Goal: Communication & Community: Share content

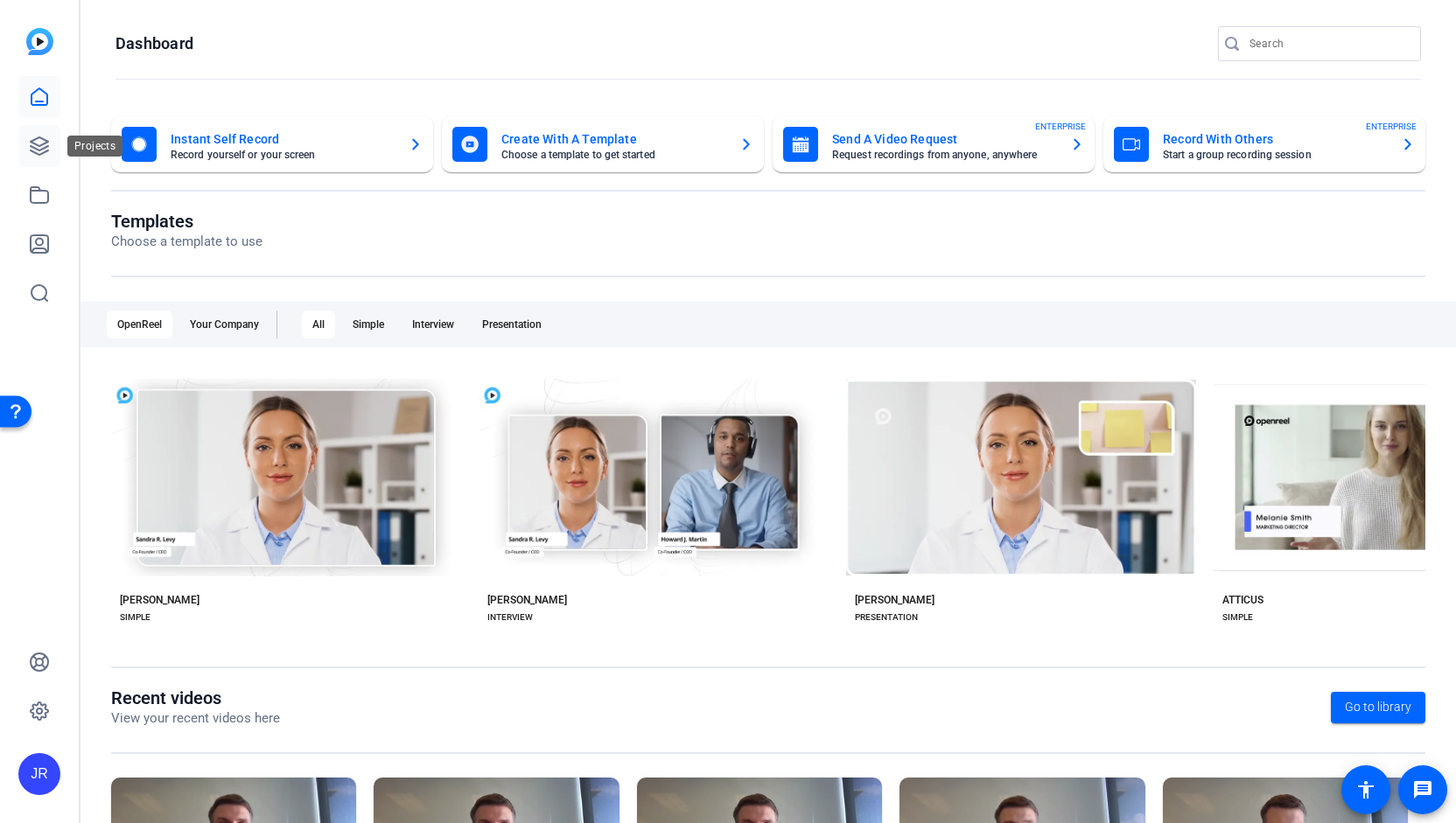
click at [35, 147] on icon at bounding box center [39, 147] width 18 height 18
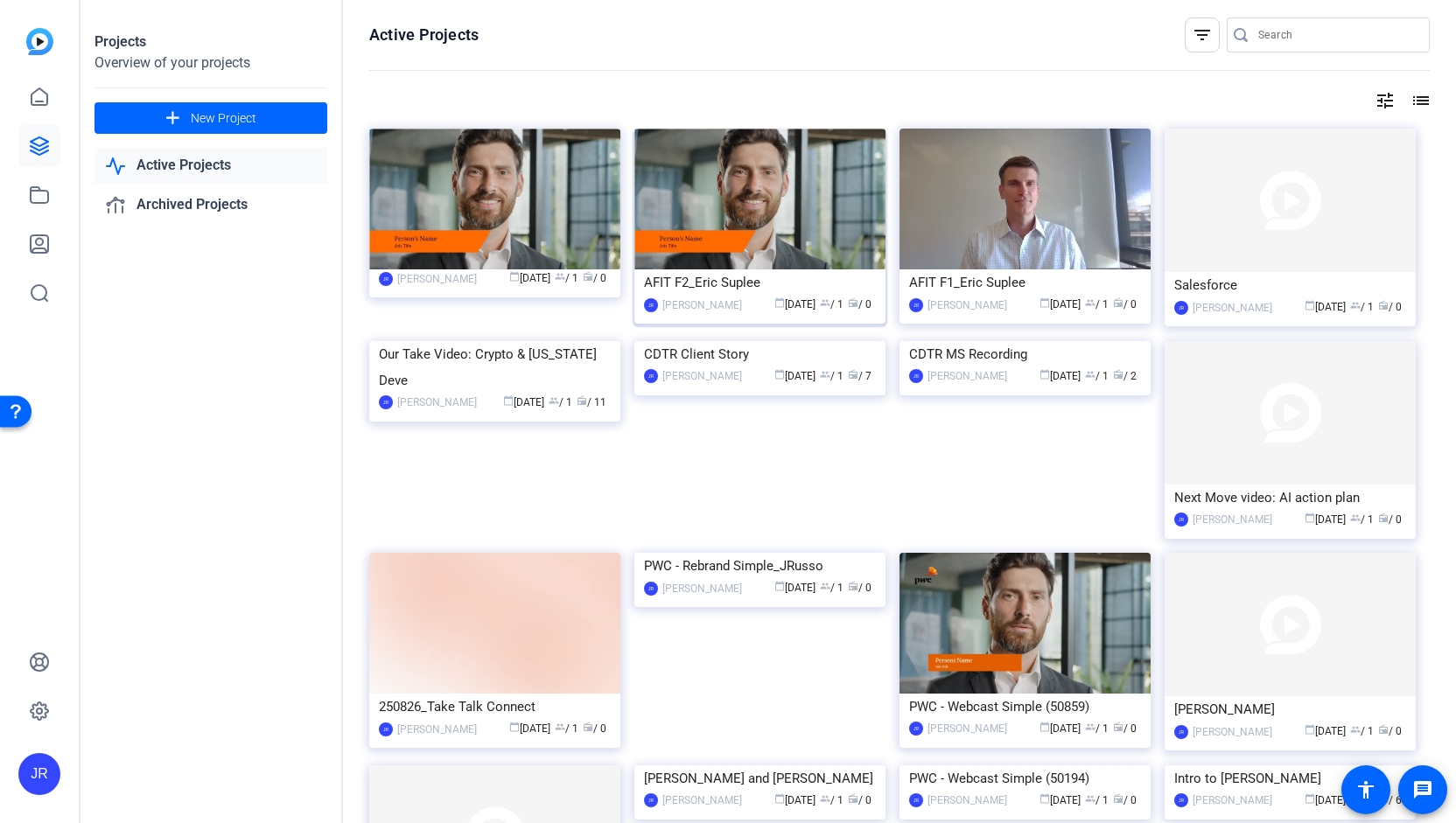
click at [750, 279] on div "AFIT F2_Eric Suplee" at bounding box center [760, 282] width 232 height 27
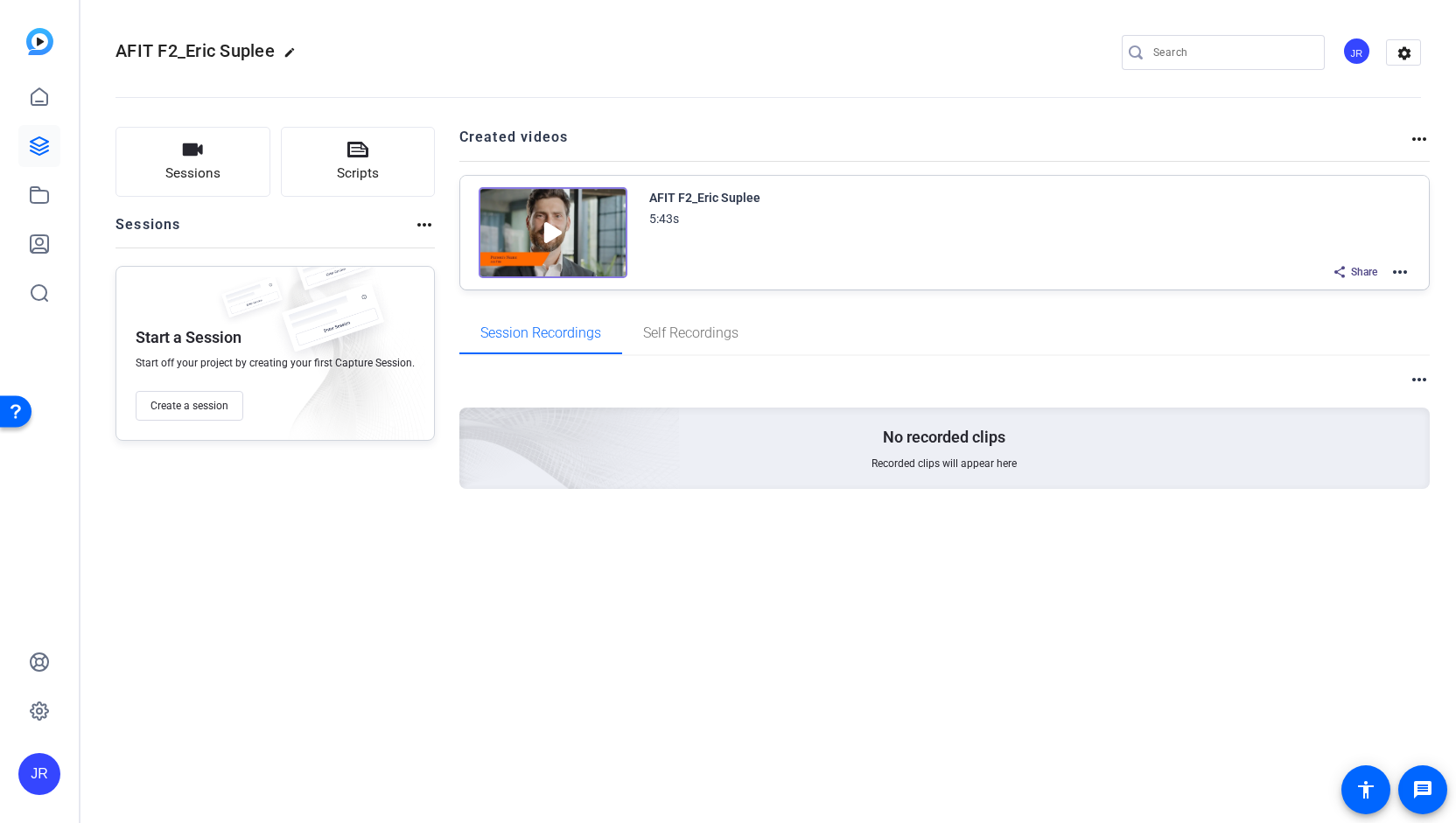
click at [576, 214] on img at bounding box center [553, 232] width 148 height 91
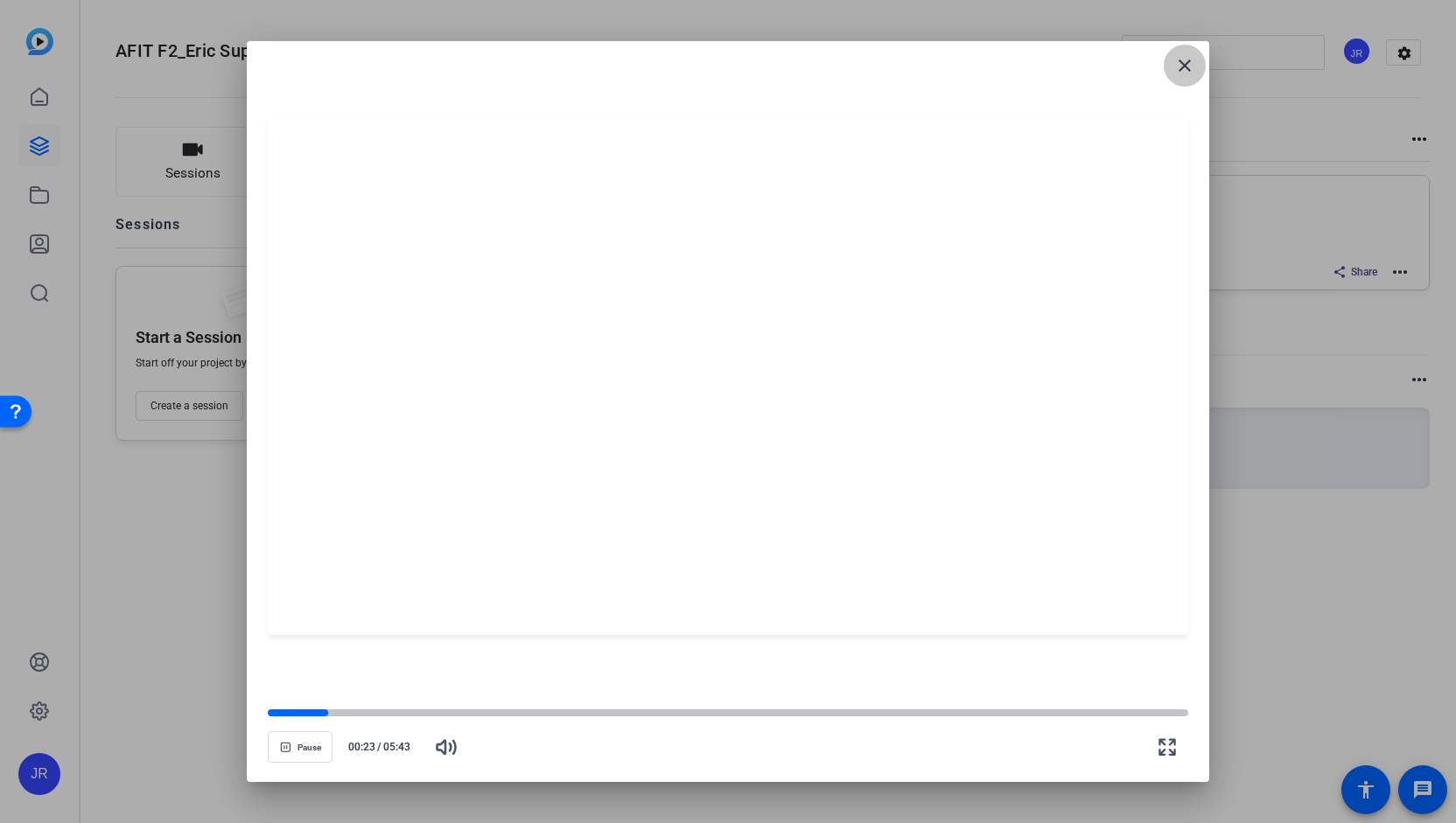
click at [1181, 65] on mat-icon "close" at bounding box center [1184, 65] width 21 height 21
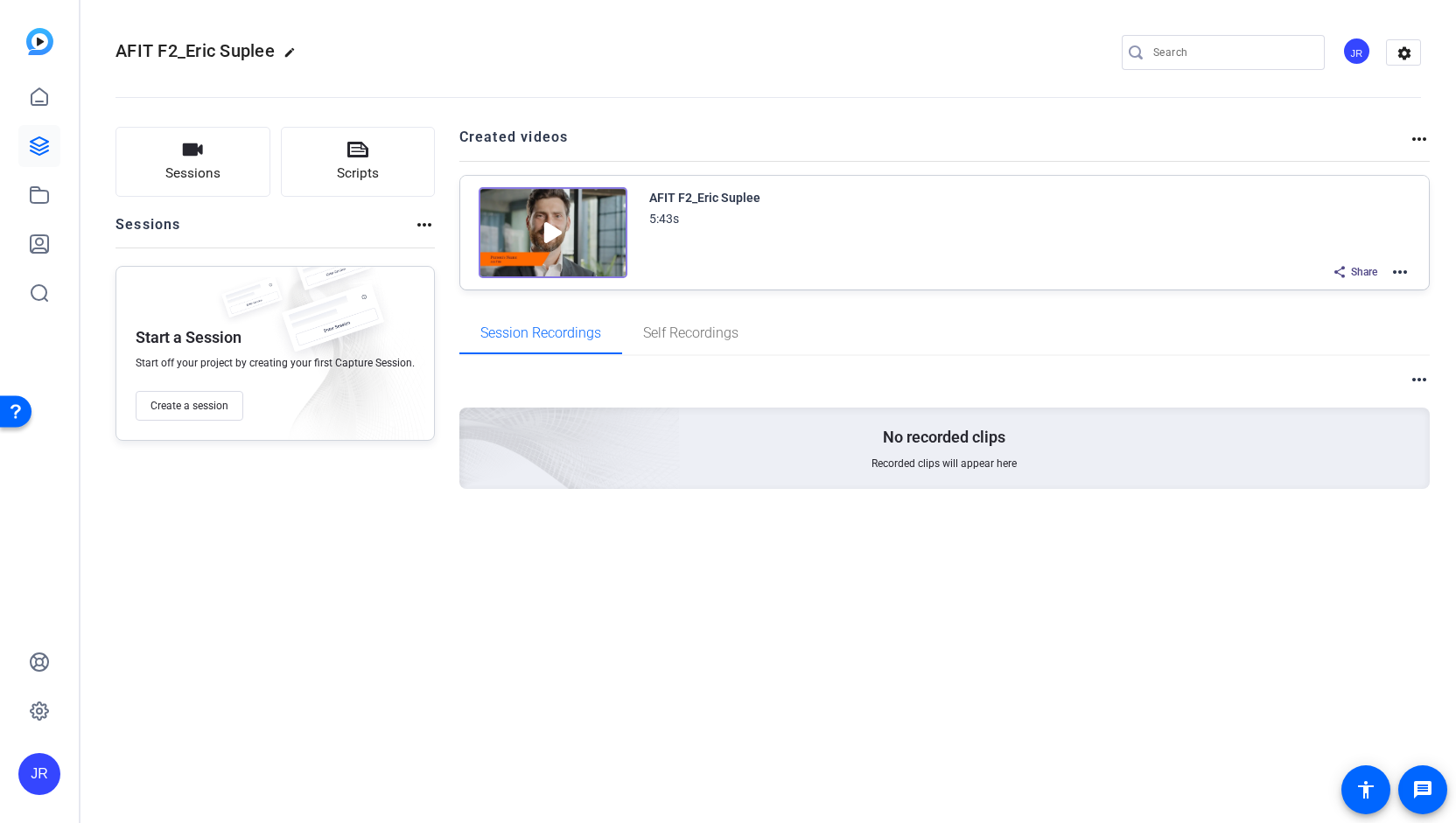
click at [1394, 270] on mat-icon "more_horiz" at bounding box center [1399, 271] width 21 height 21
click at [1326, 423] on span "Download Video" at bounding box center [1336, 423] width 122 height 21
click at [1403, 268] on mat-icon "more_horiz" at bounding box center [1399, 271] width 21 height 21
click at [1360, 337] on span "Duplicate in new Project" at bounding box center [1336, 335] width 122 height 21
click at [1405, 266] on mat-icon "more_horiz" at bounding box center [1399, 271] width 21 height 21
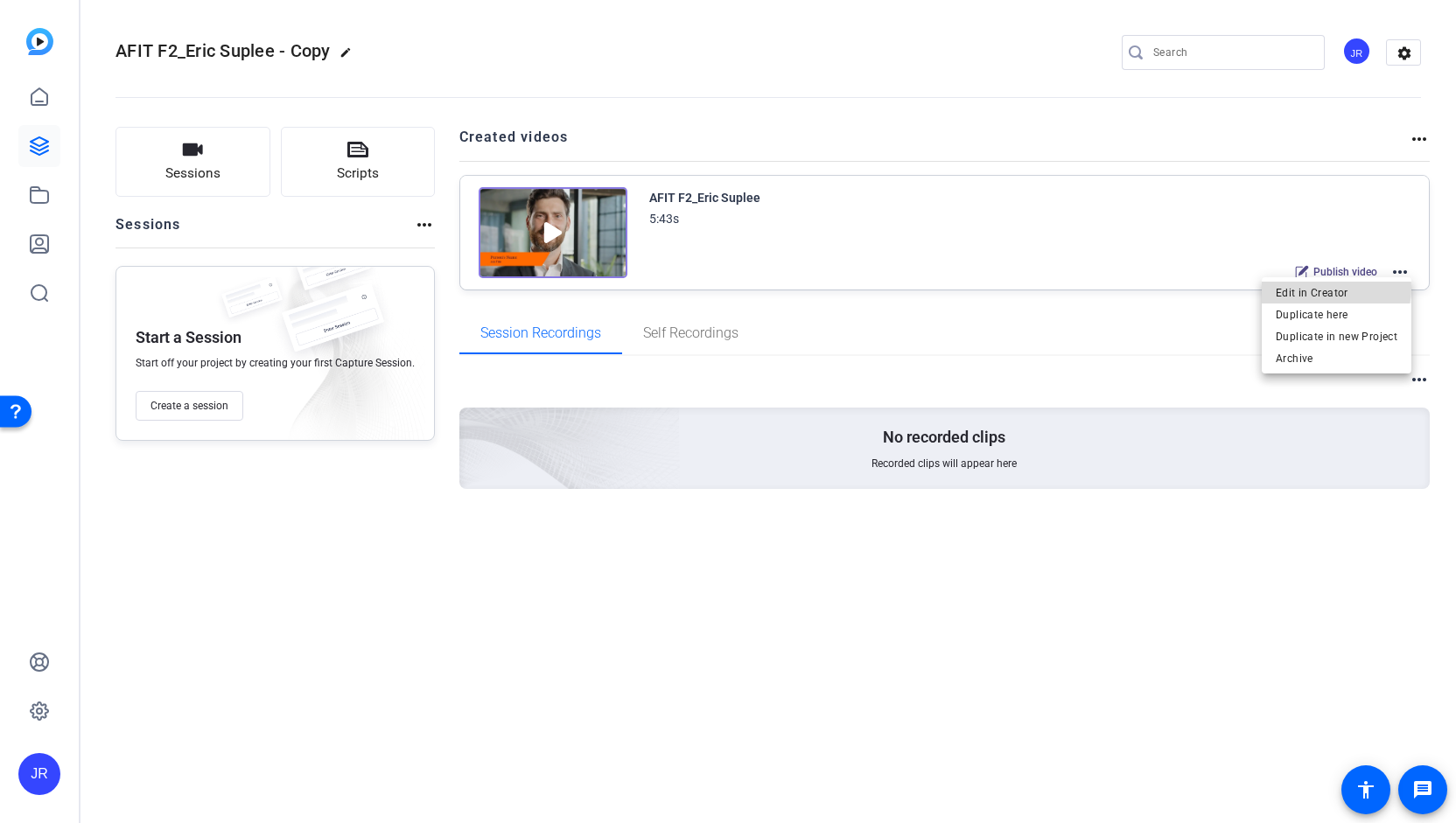
click at [1330, 288] on span "Edit in Creator" at bounding box center [1336, 292] width 122 height 21
click at [29, 147] on icon at bounding box center [38, 146] width 21 height 21
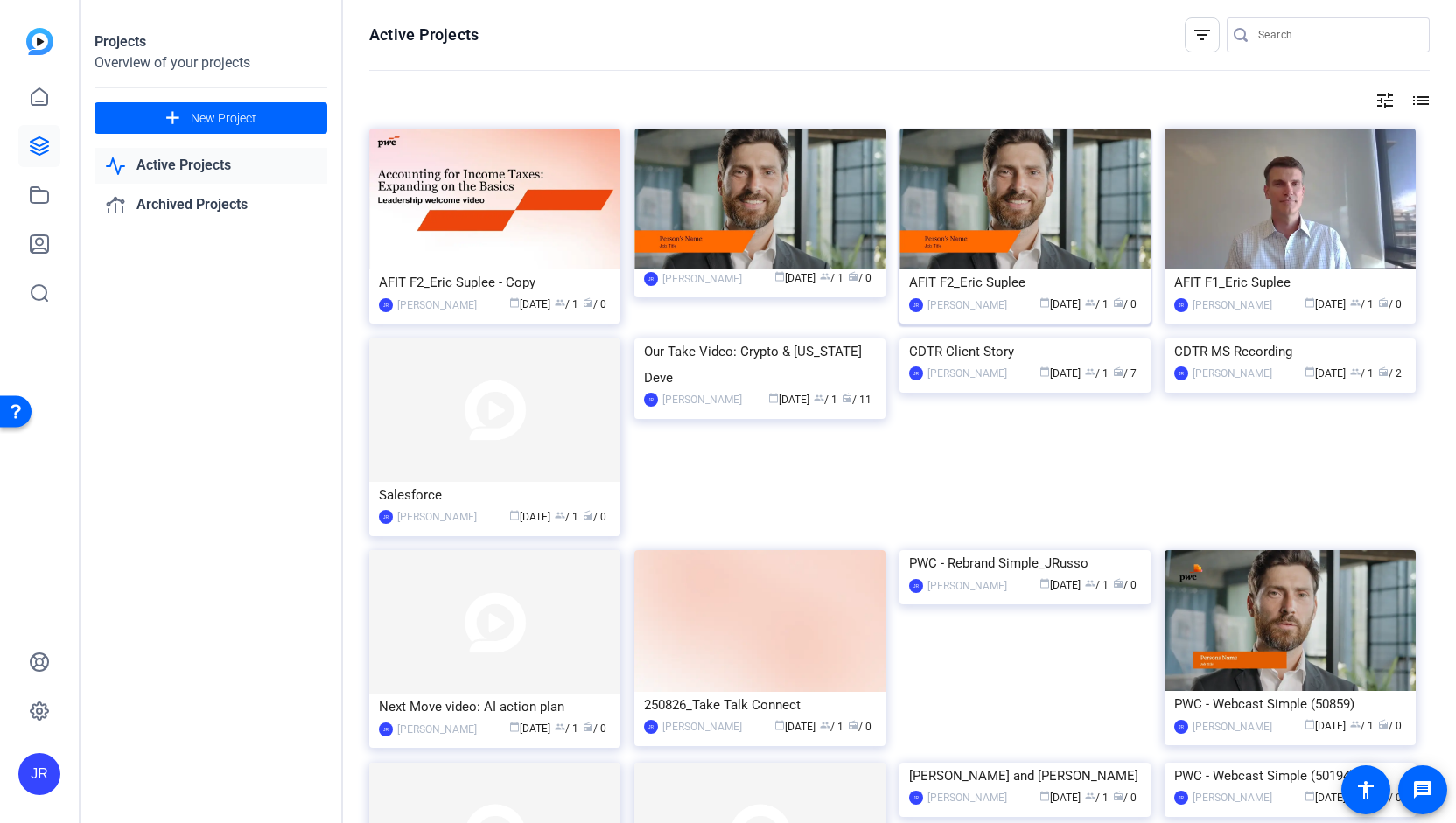
click at [973, 280] on div "AFIT F2_Eric Suplee" at bounding box center [1025, 282] width 232 height 27
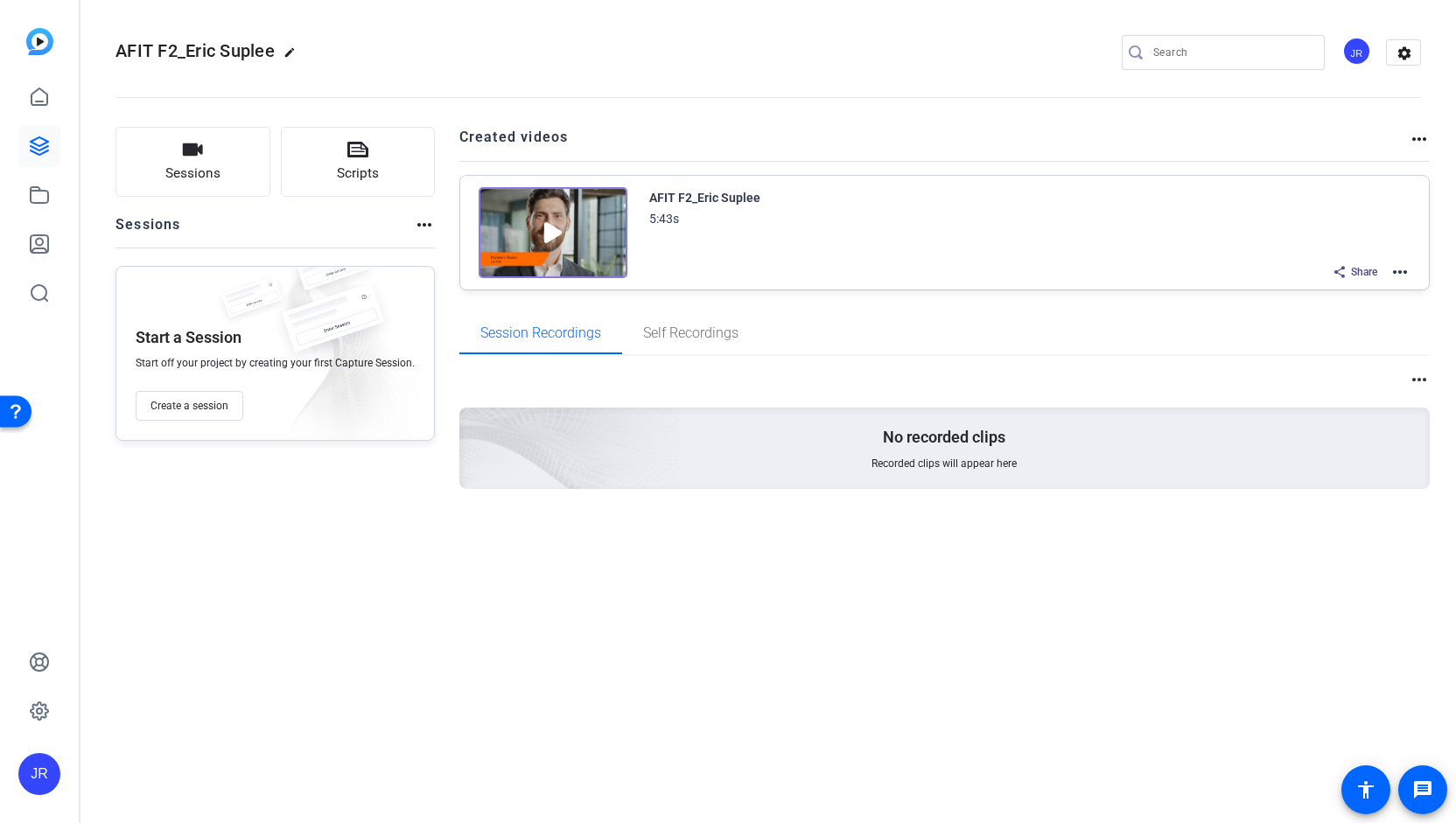
click at [586, 221] on img at bounding box center [553, 232] width 148 height 91
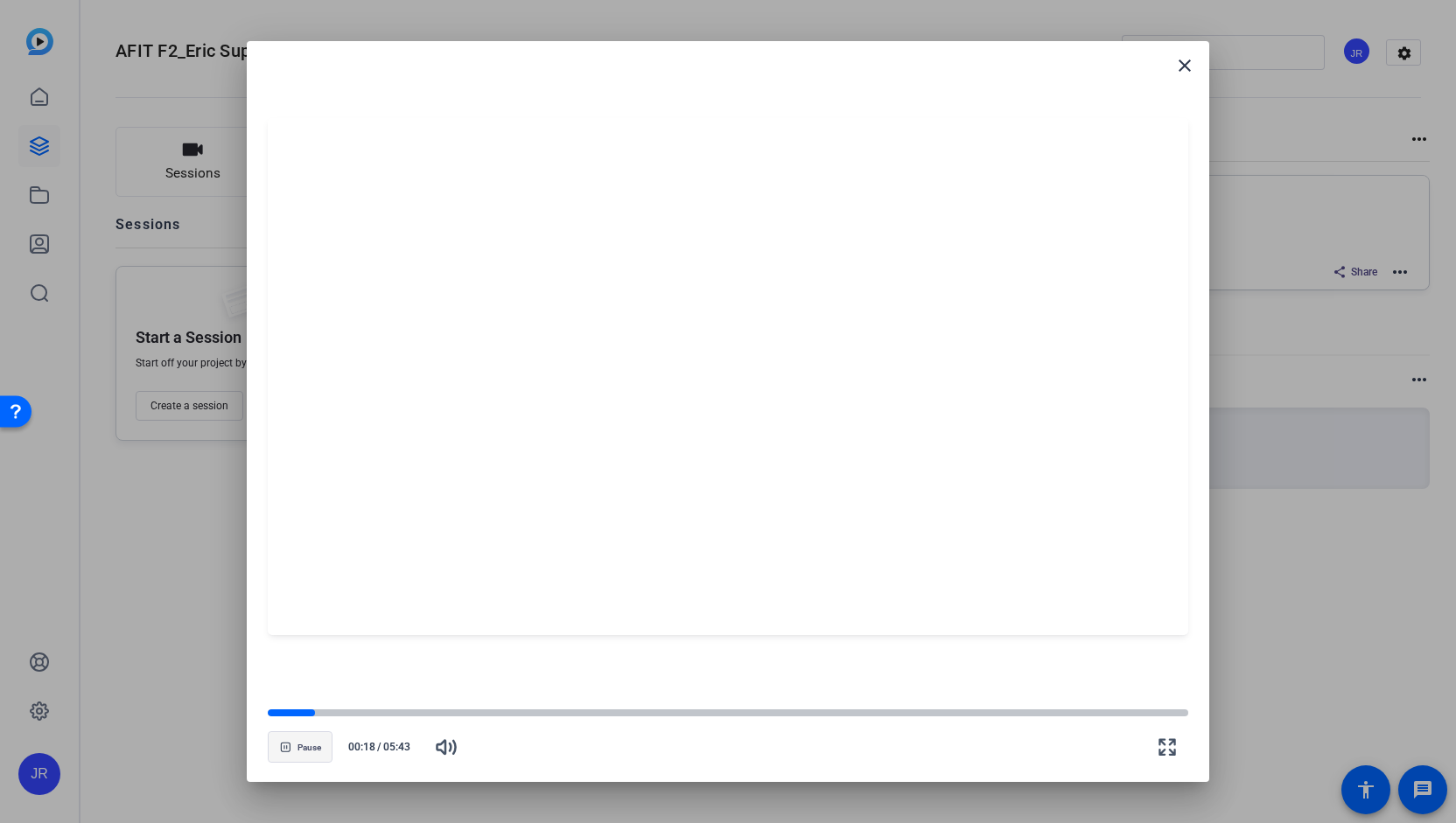
click at [304, 749] on span "Pause" at bounding box center [310, 748] width 24 height 11
click at [1190, 74] on mat-icon "close" at bounding box center [1184, 65] width 21 height 21
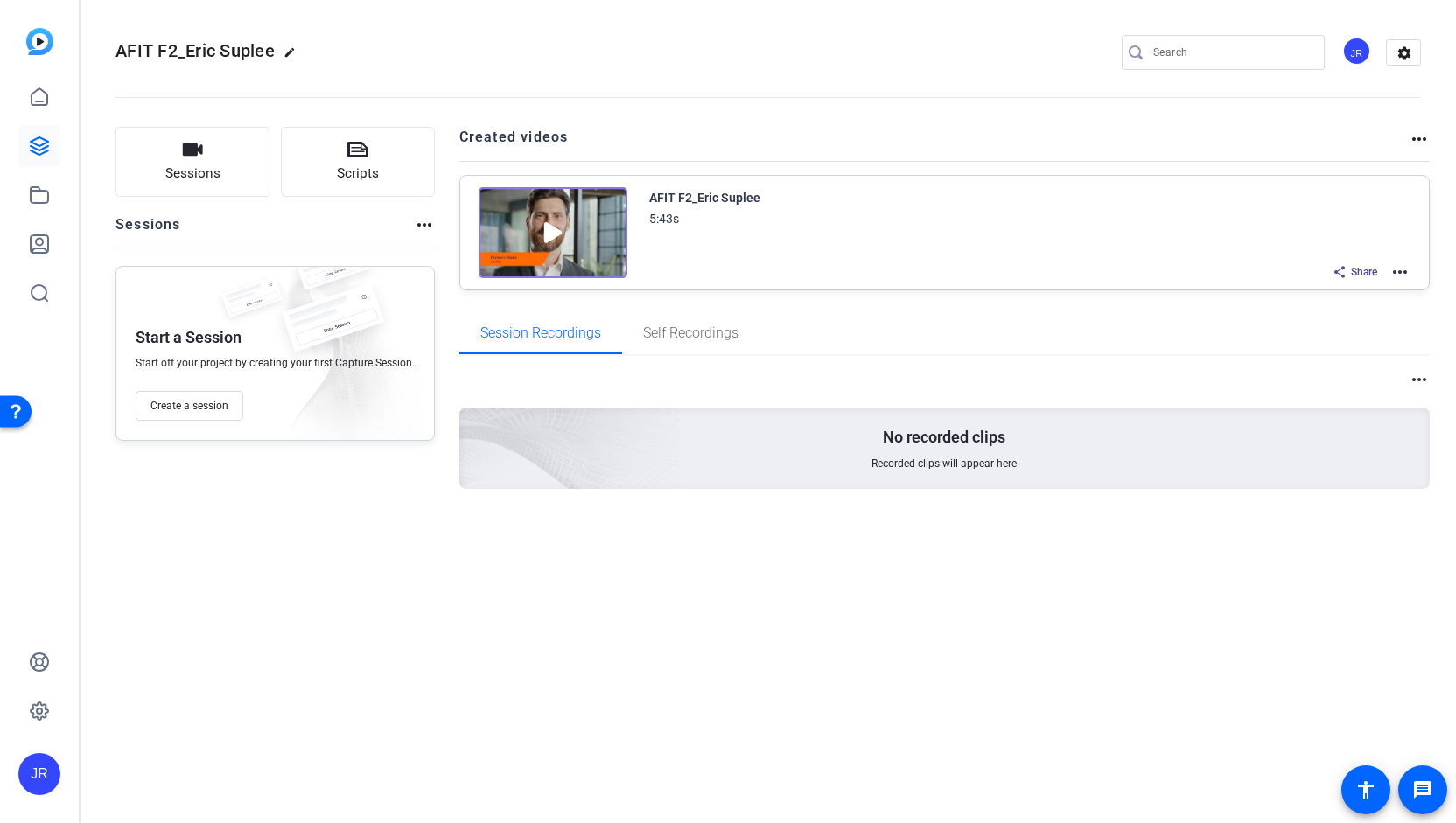
click at [1410, 272] on mat-icon "more_horiz" at bounding box center [1399, 271] width 21 height 21
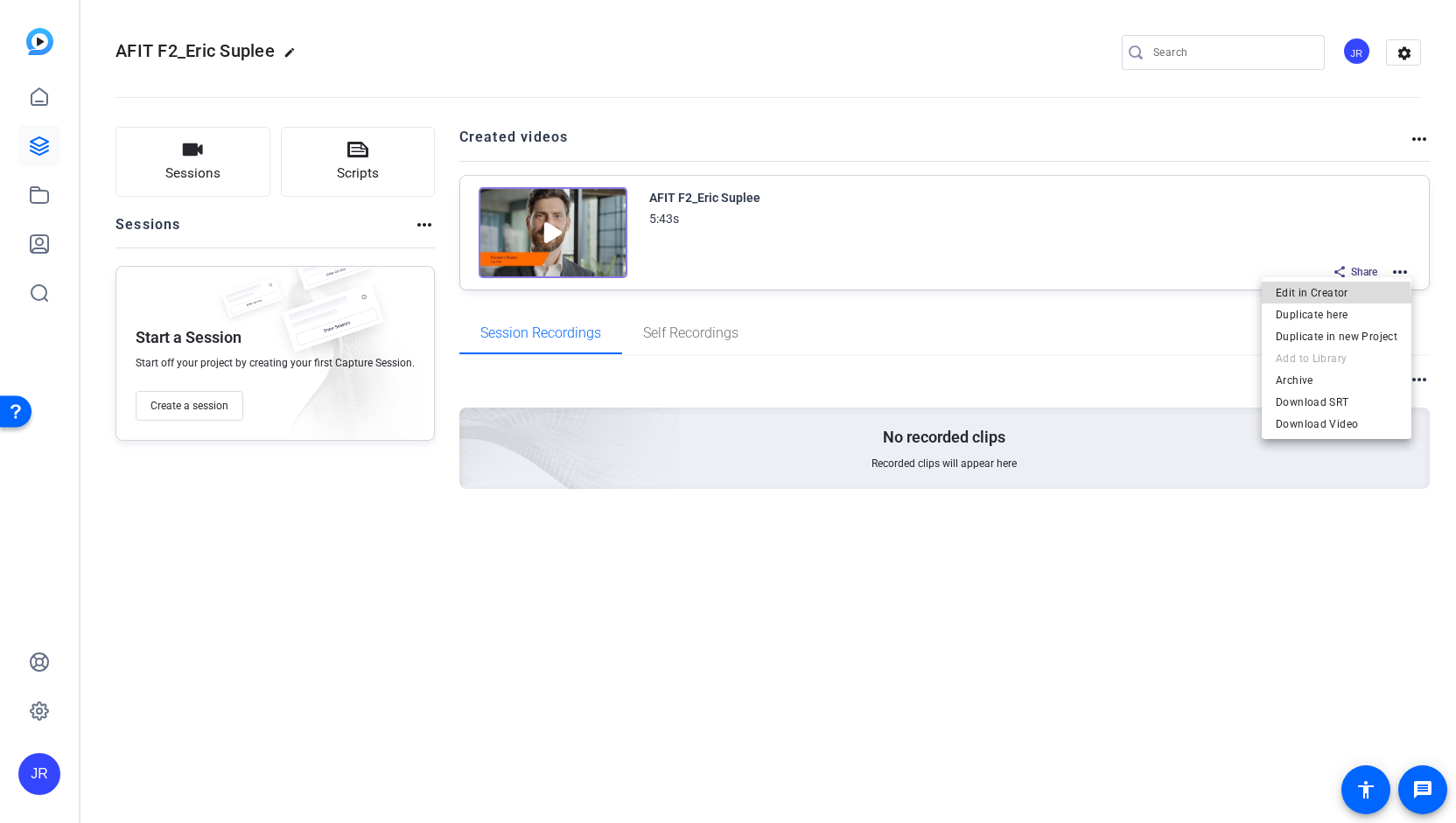
click at [1306, 300] on span "Edit in Creator" at bounding box center [1336, 292] width 122 height 21
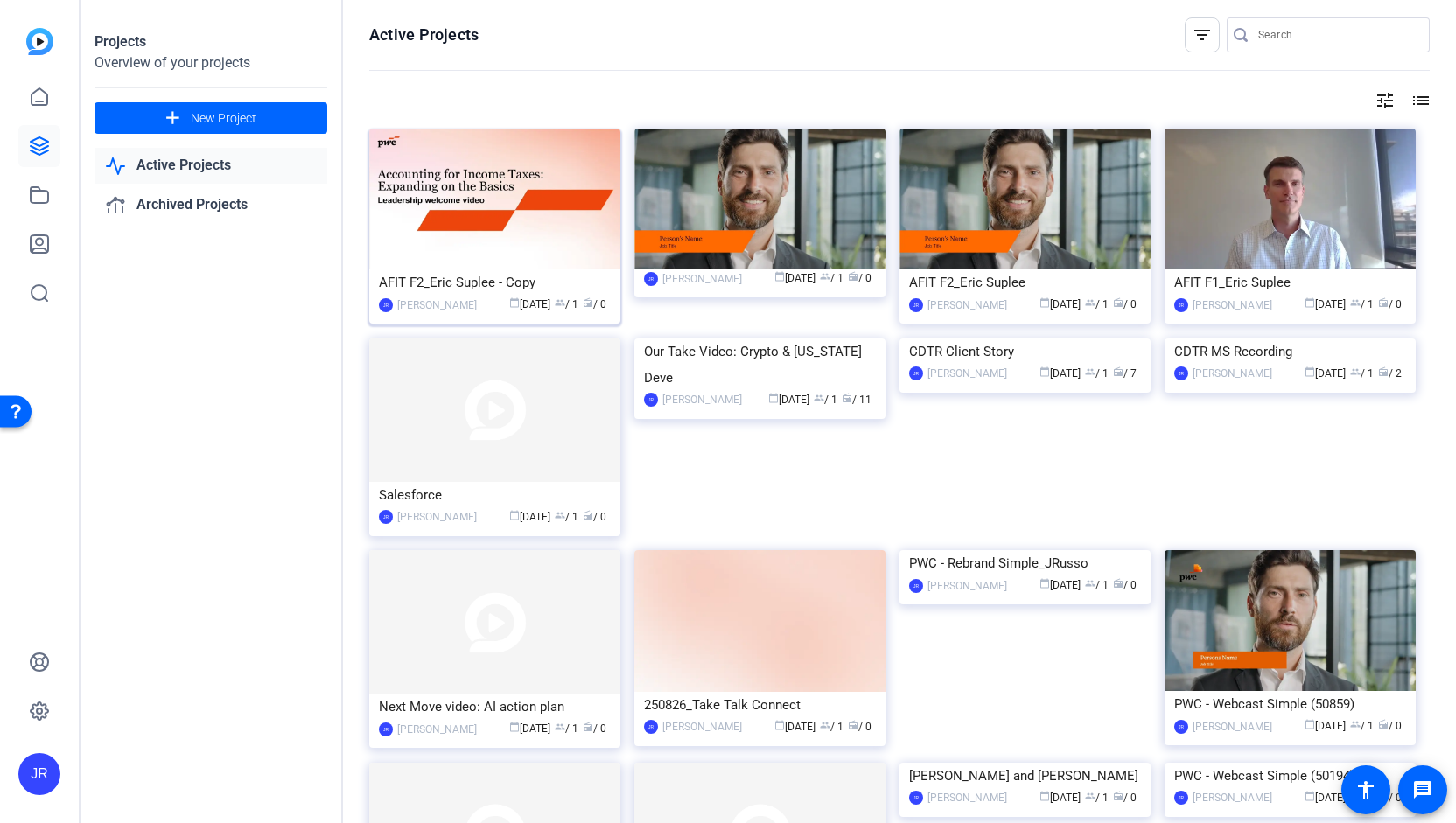
click at [467, 279] on div "AFIT F2_Eric Suplee - Copy" at bounding box center [495, 282] width 232 height 27
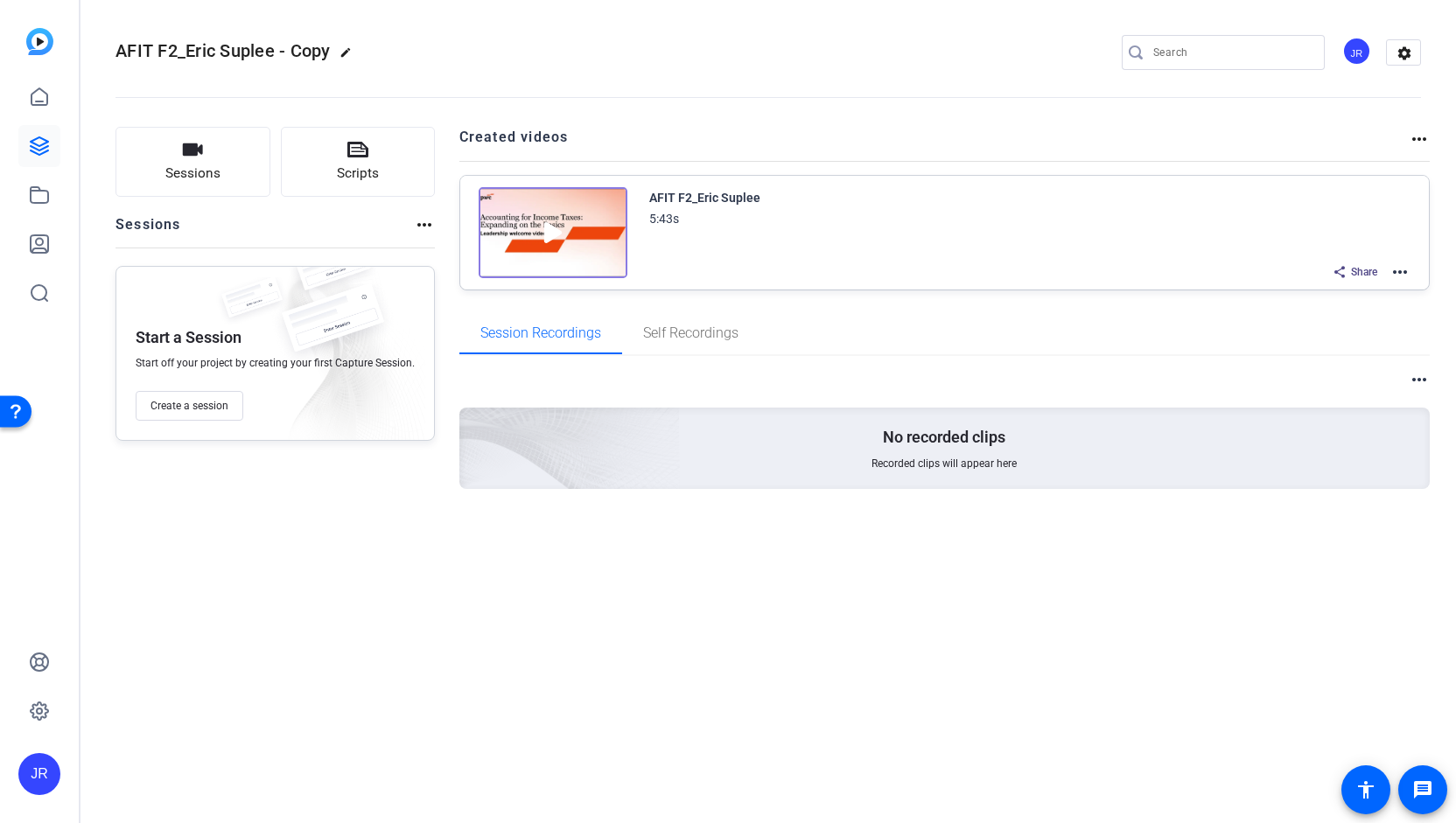
click at [577, 234] on img at bounding box center [553, 232] width 148 height 91
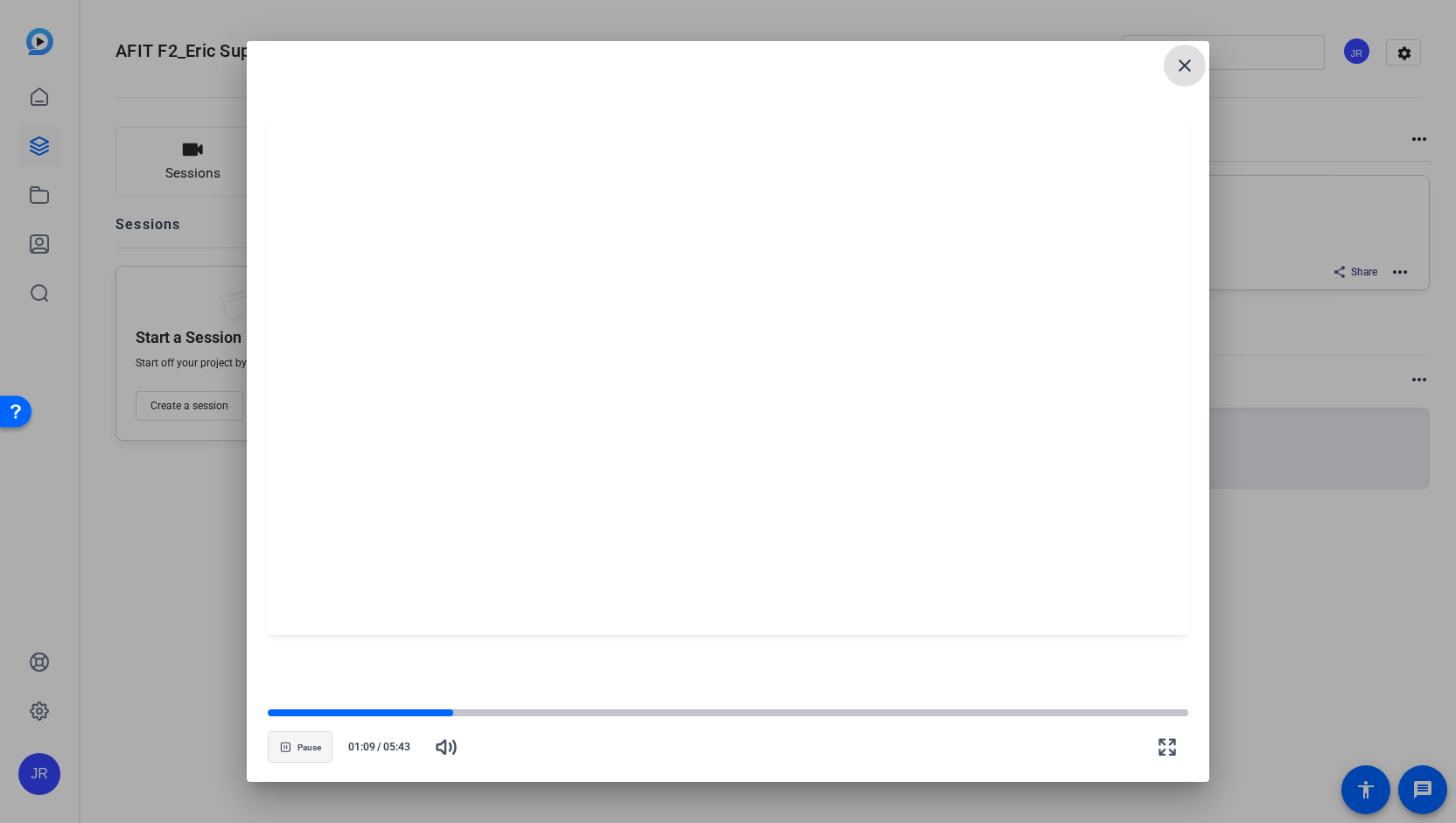
click at [319, 746] on span "Pause" at bounding box center [310, 748] width 24 height 11
click at [319, 746] on span "button" at bounding box center [300, 747] width 63 height 42
click at [319, 746] on span "Pause" at bounding box center [310, 748] width 24 height 11
click at [1182, 67] on mat-icon "close" at bounding box center [1184, 65] width 21 height 21
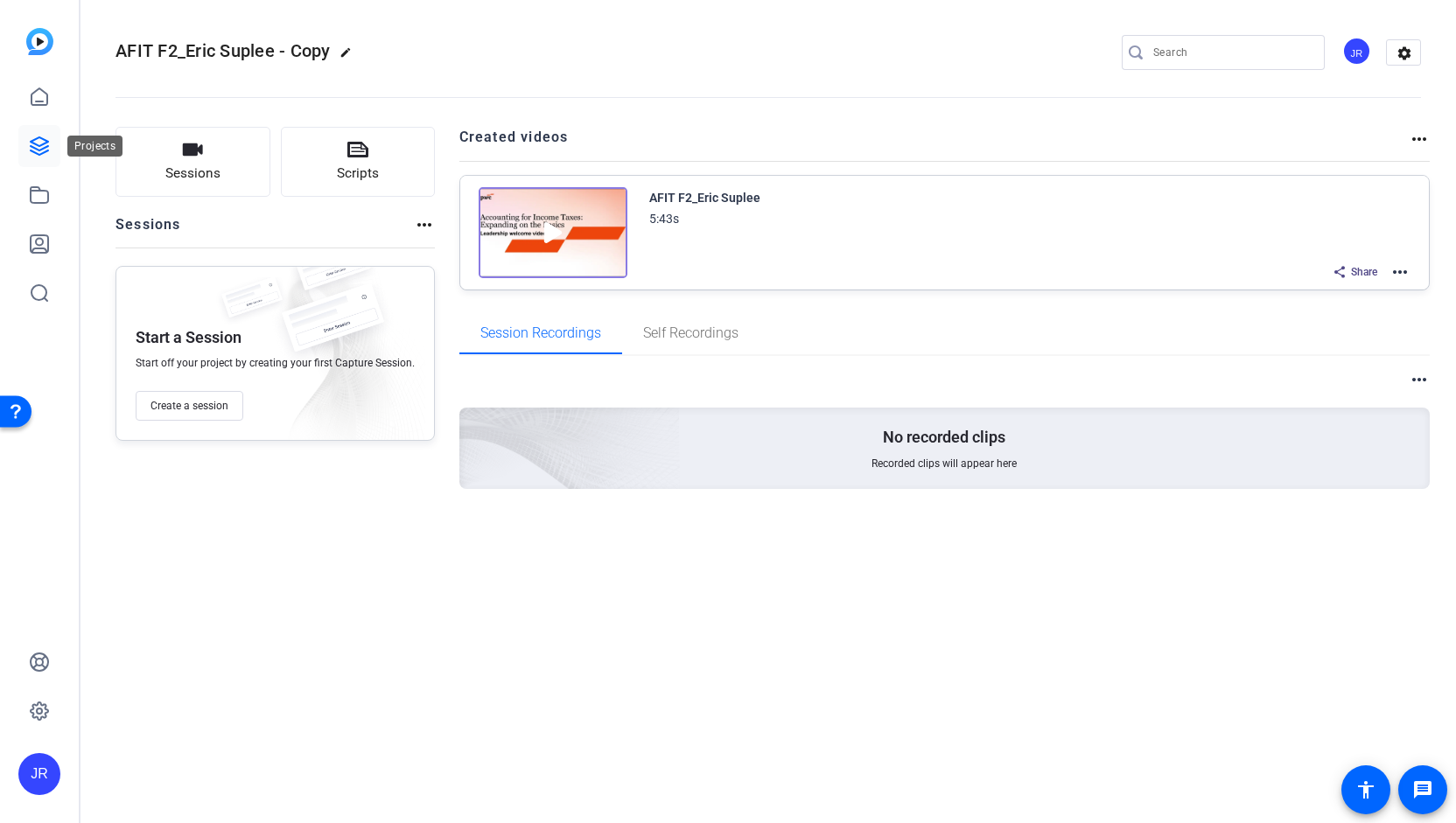
click at [46, 152] on icon at bounding box center [38, 146] width 21 height 21
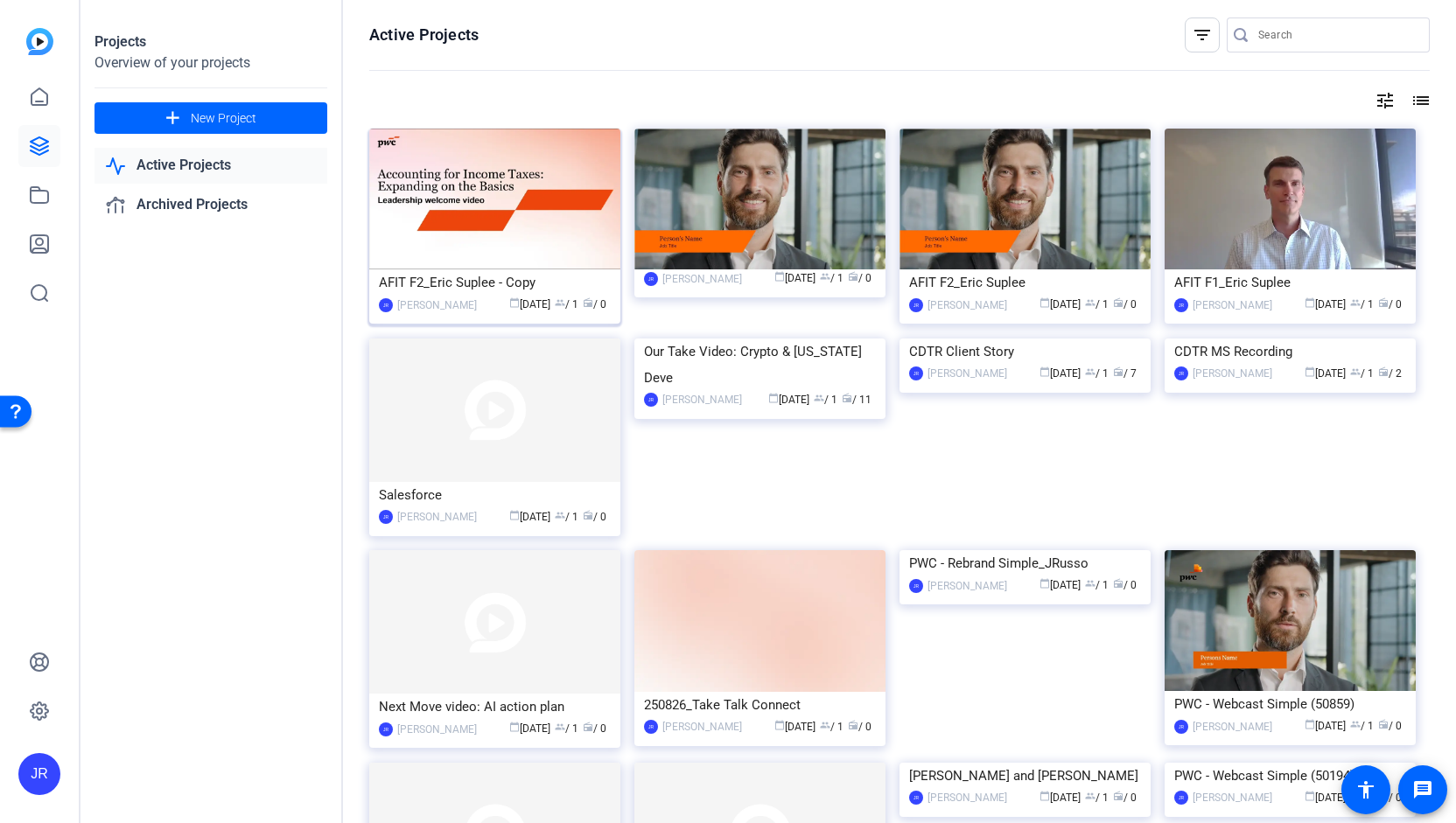
click at [521, 282] on div "AFIT F2_Eric Suplee - Copy" at bounding box center [495, 282] width 232 height 27
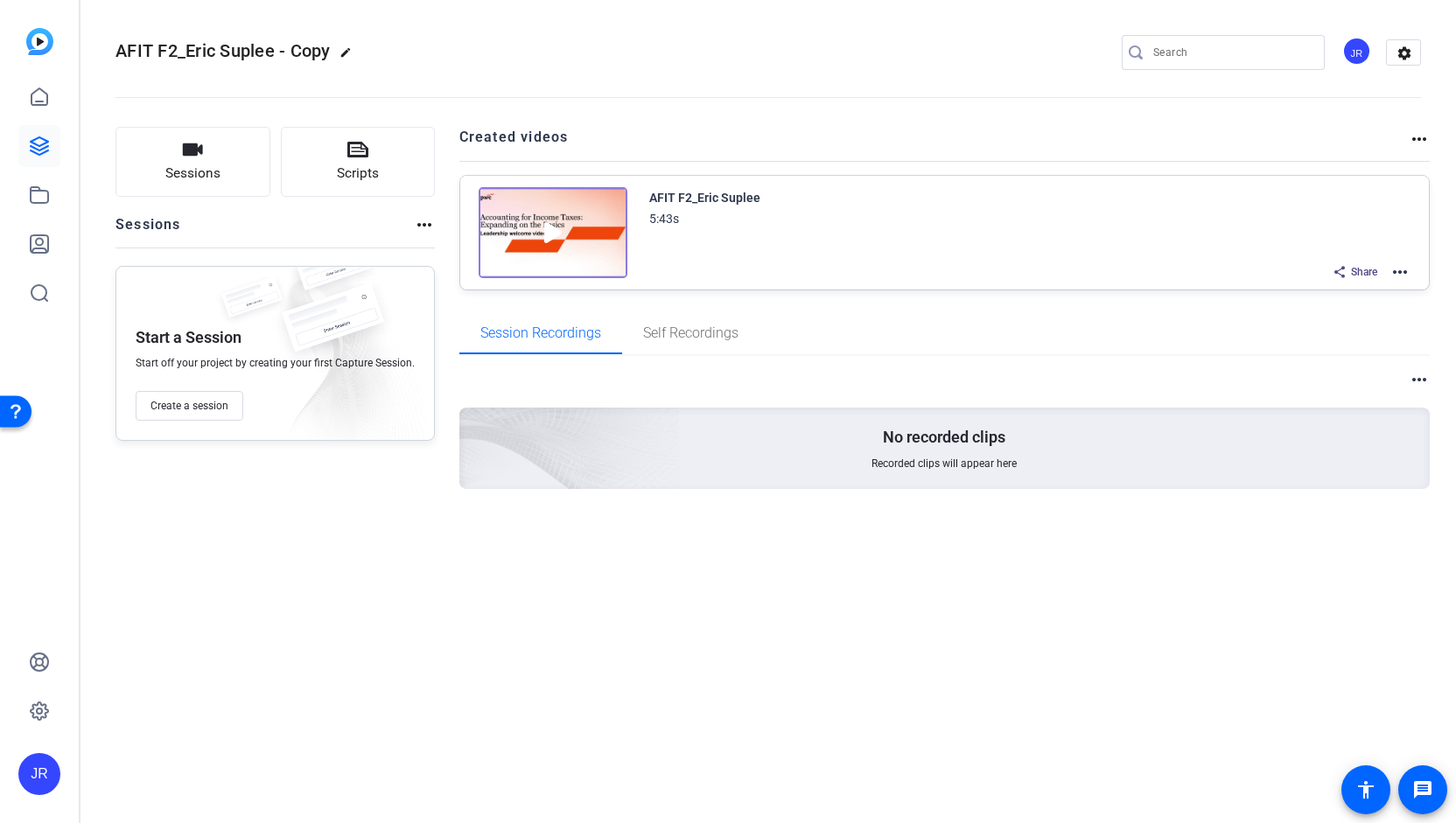
click at [1347, 272] on div "Share" at bounding box center [1354, 271] width 62 height 23
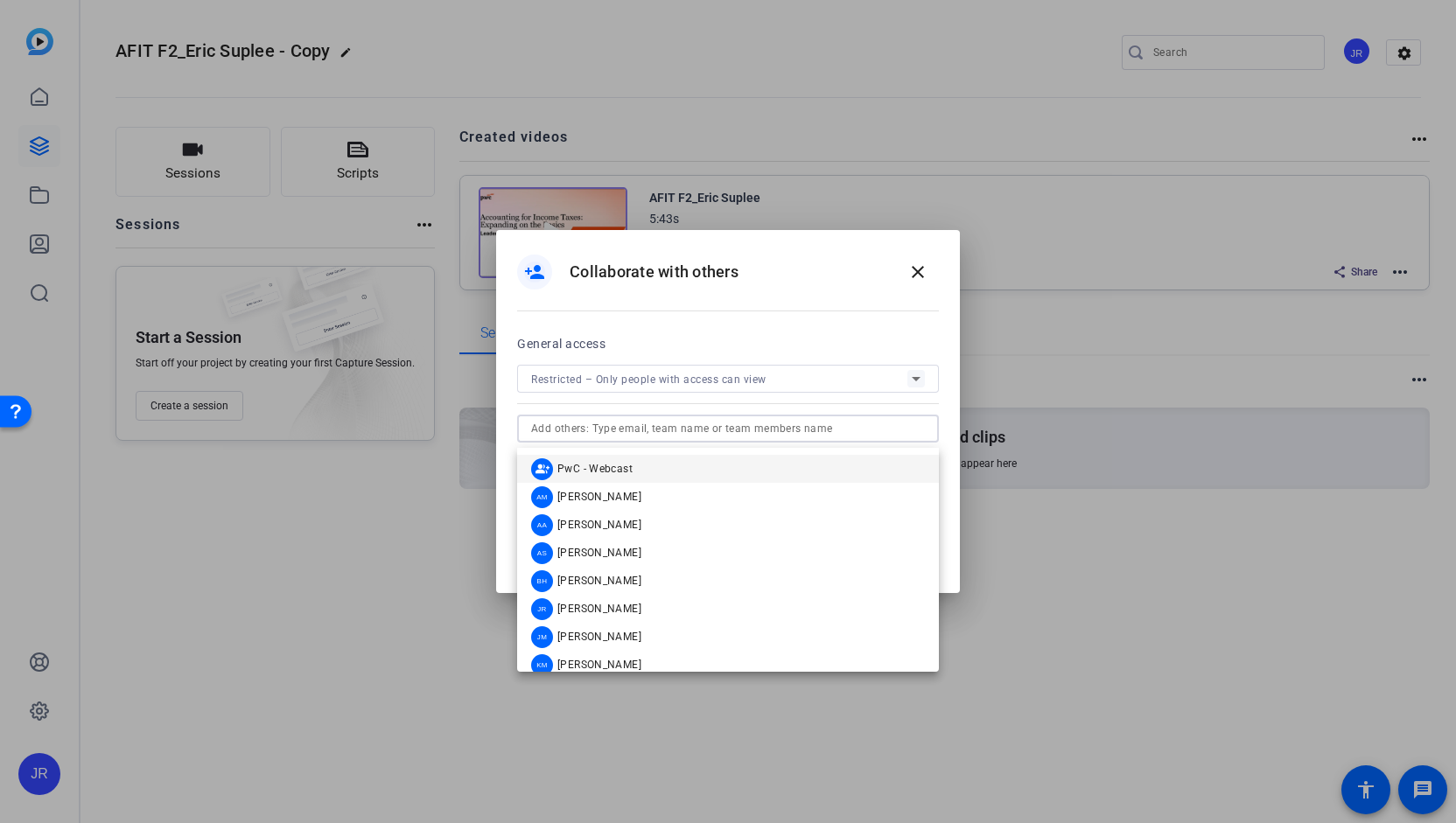
click at [642, 433] on input "text" at bounding box center [728, 428] width 393 height 21
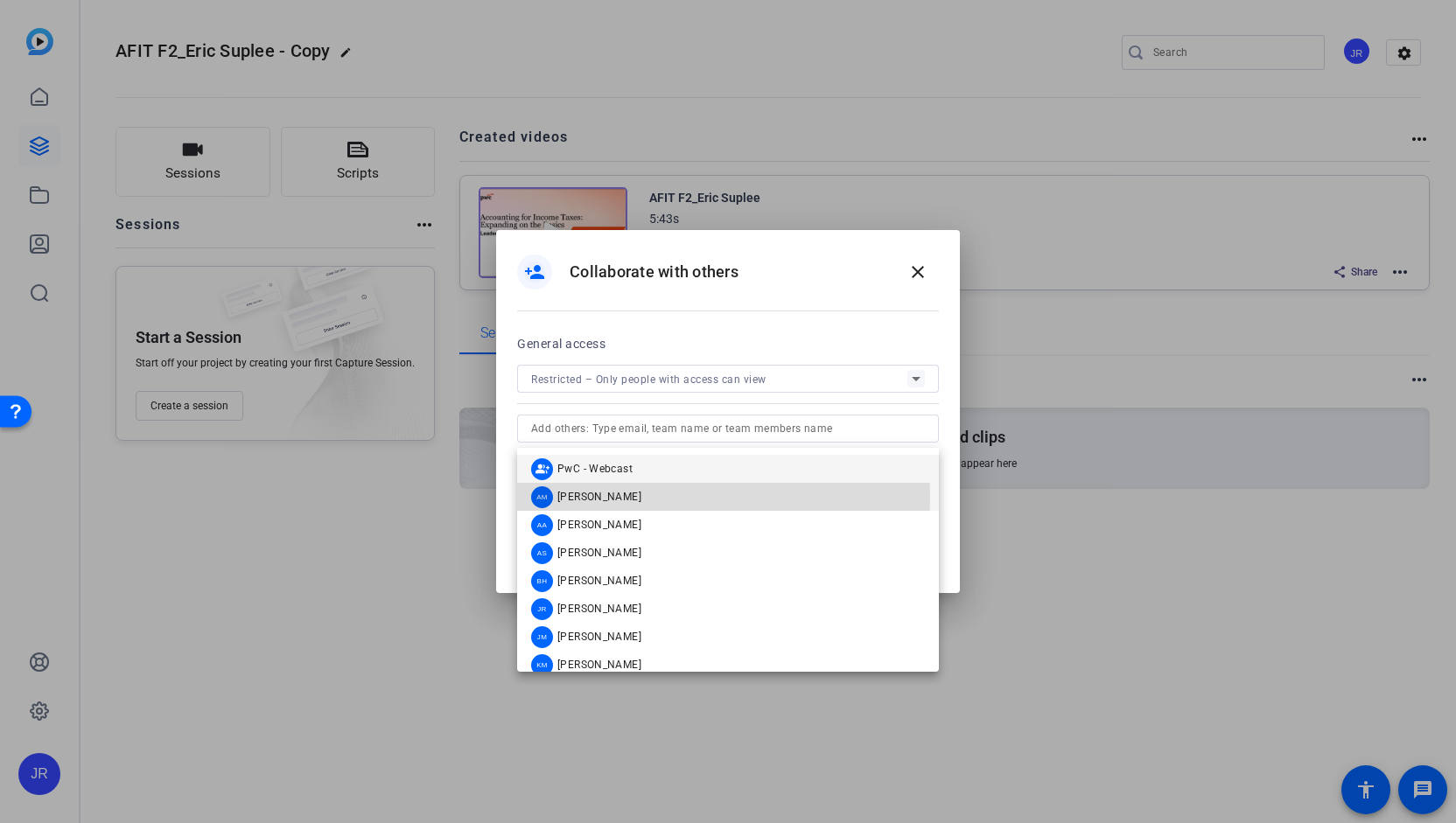
click at [573, 498] on span "Abe Menendez" at bounding box center [599, 497] width 84 height 14
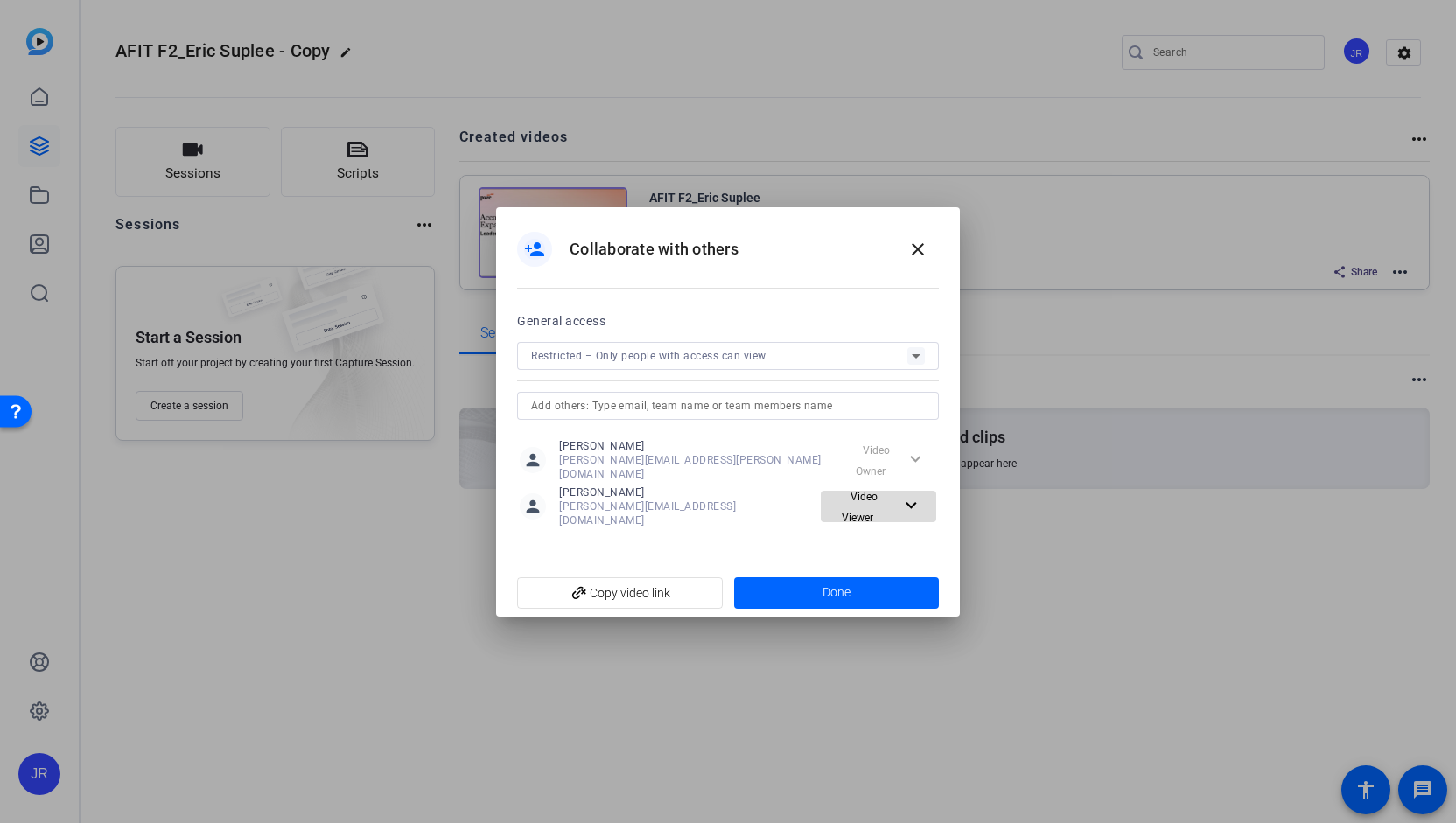
click at [911, 503] on mat-icon "expand_more" at bounding box center [911, 506] width 22 height 22
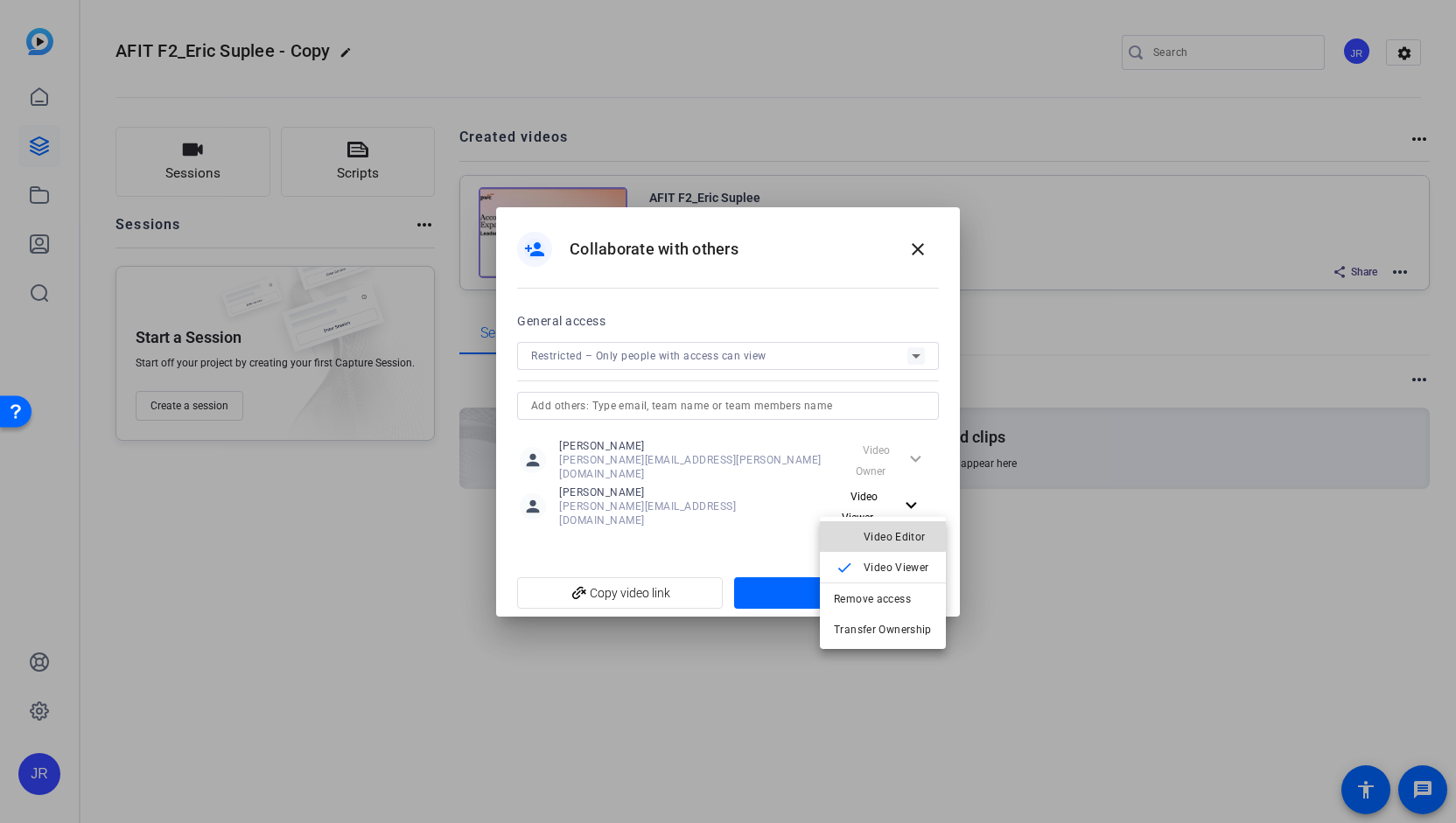
click at [880, 534] on span "Video Editor" at bounding box center [894, 536] width 62 height 12
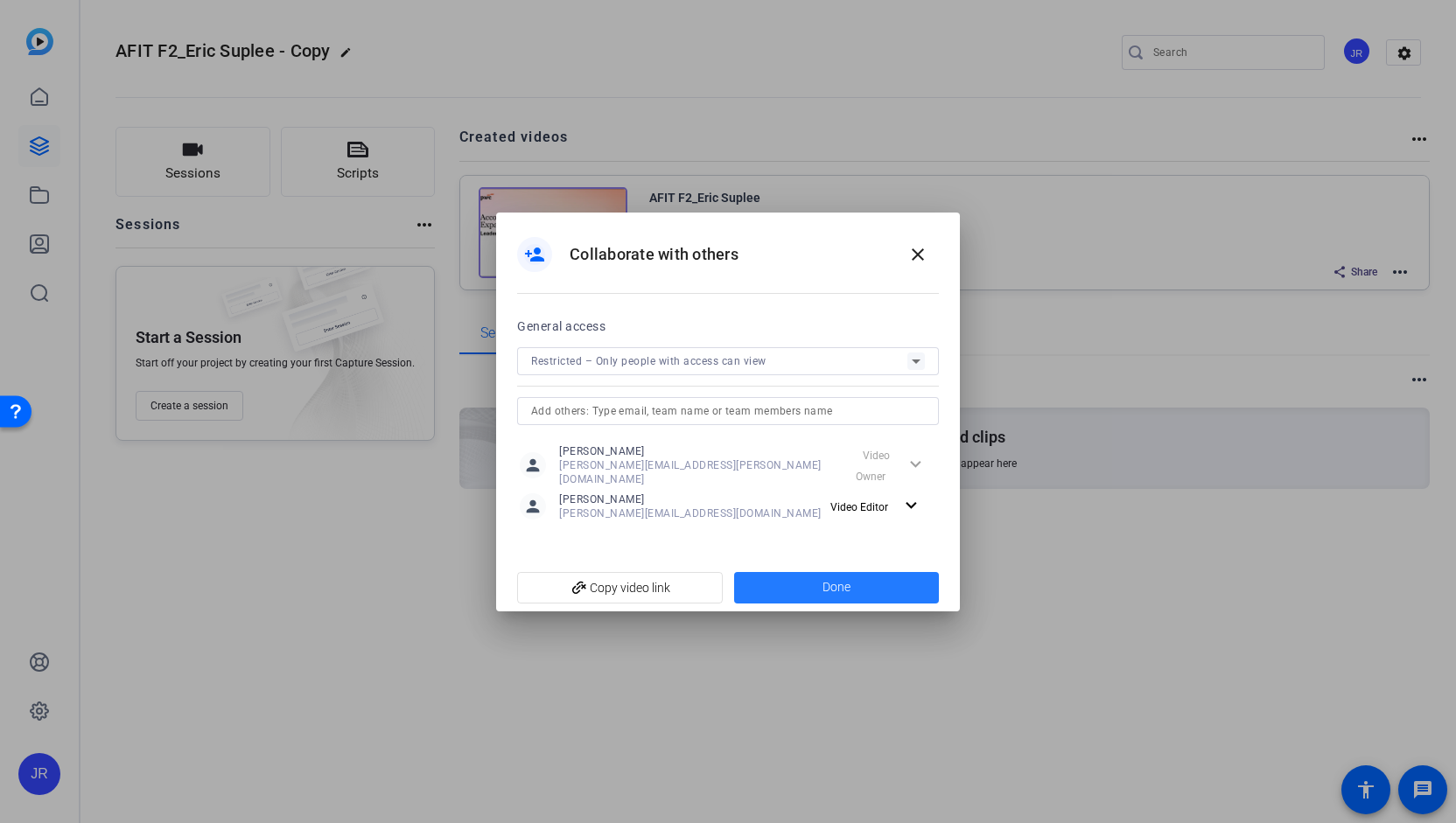
click at [812, 579] on span at bounding box center [837, 588] width 205 height 42
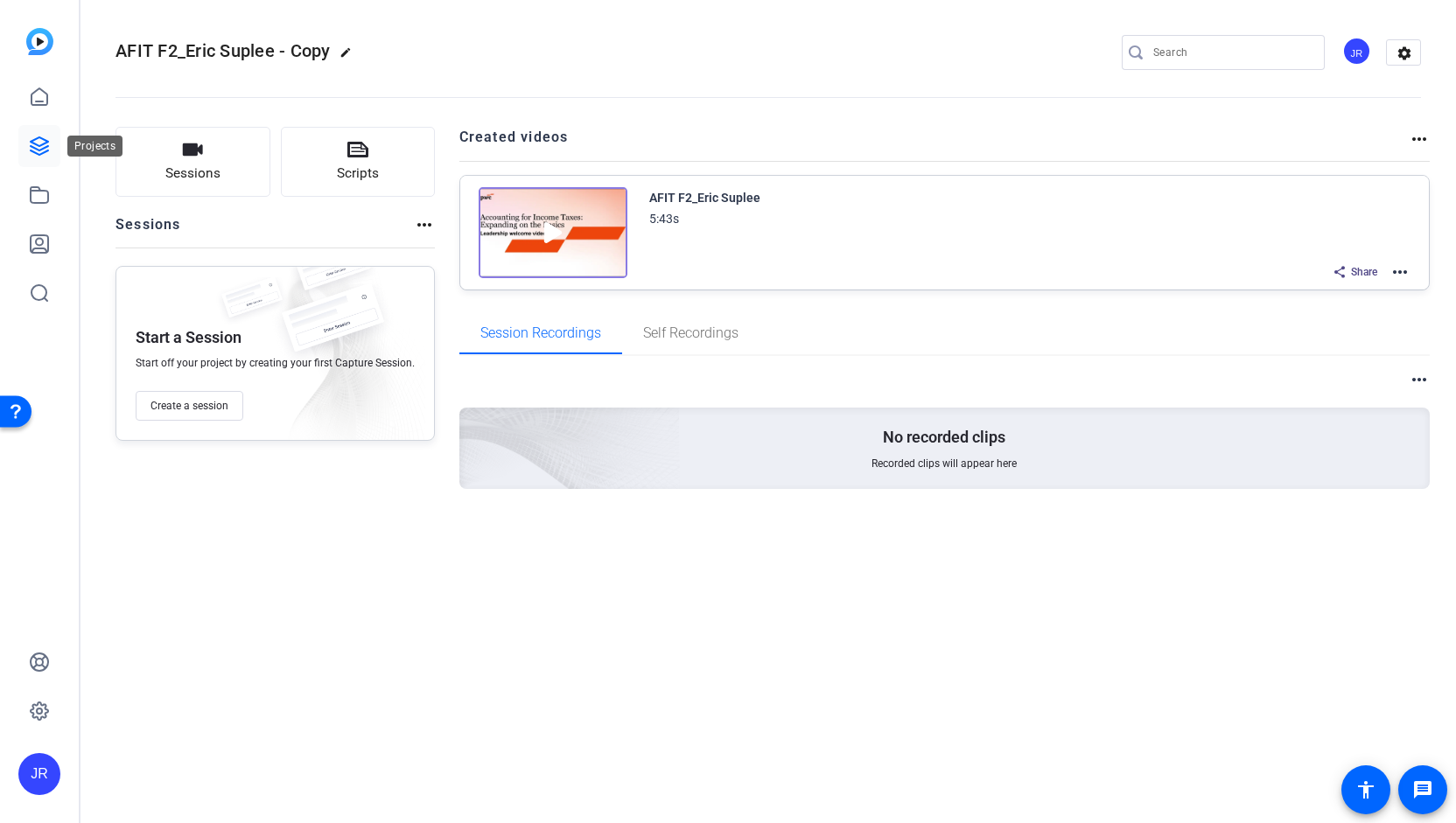
click at [41, 142] on icon at bounding box center [38, 146] width 21 height 21
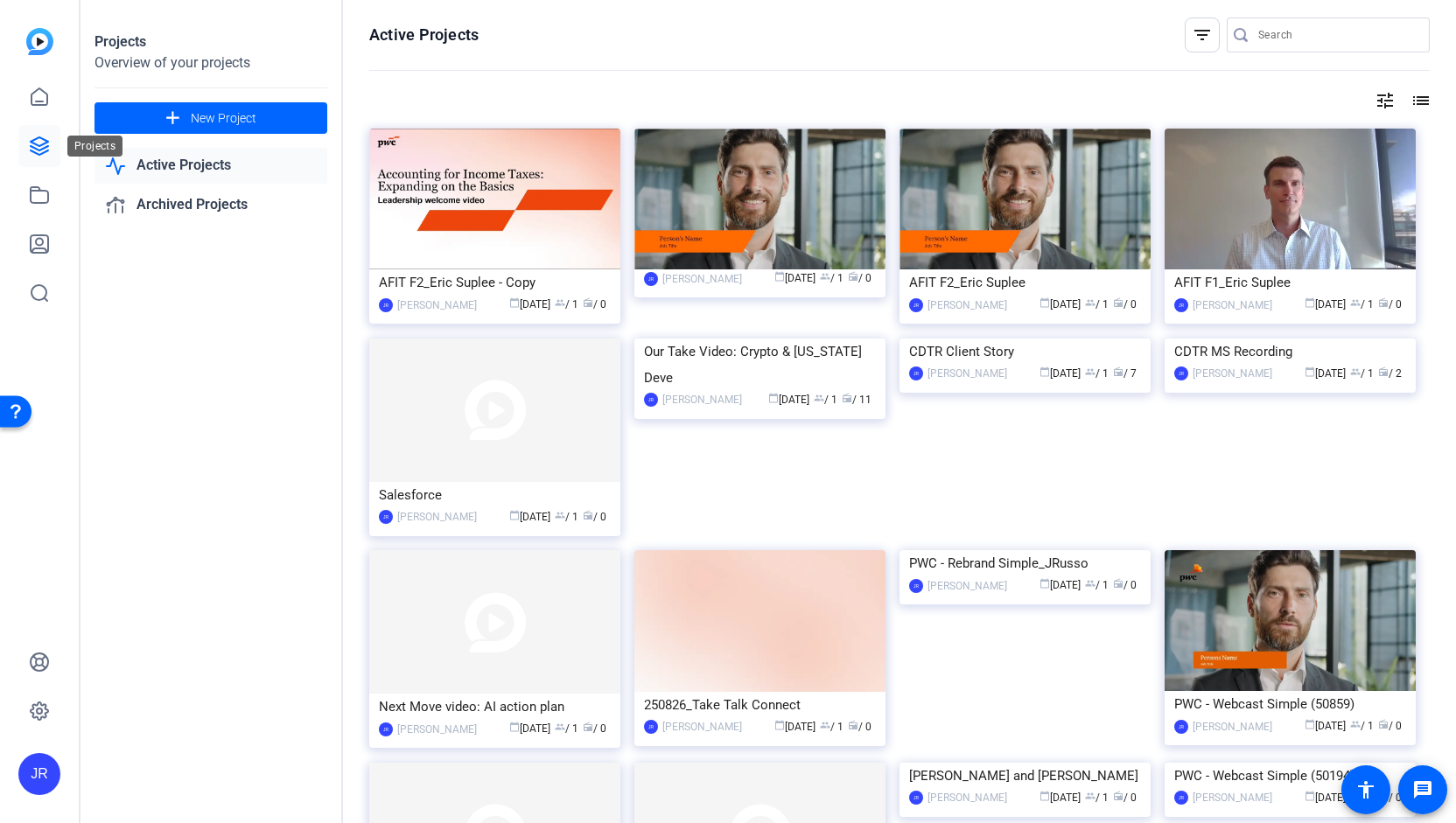
click at [43, 144] on icon at bounding box center [39, 147] width 18 height 18
click at [1029, 34] on openreel-page-title "Active Projects filter_list" at bounding box center [900, 35] width 1061 height 35
